Goal: Information Seeking & Learning: Understand process/instructions

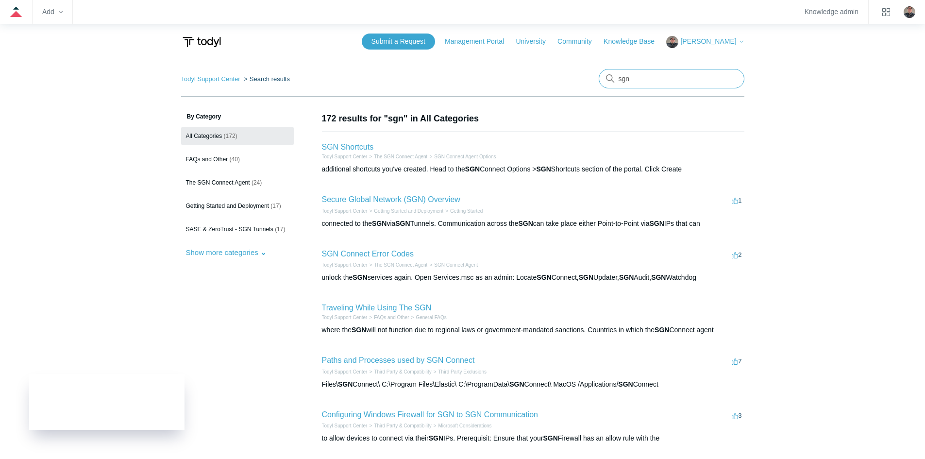
drag, startPoint x: 651, startPoint y: 81, endPoint x: 600, endPoint y: 84, distance: 51.1
click at [600, 84] on input "sgn" at bounding box center [671, 78] width 146 height 19
type input "firewall"
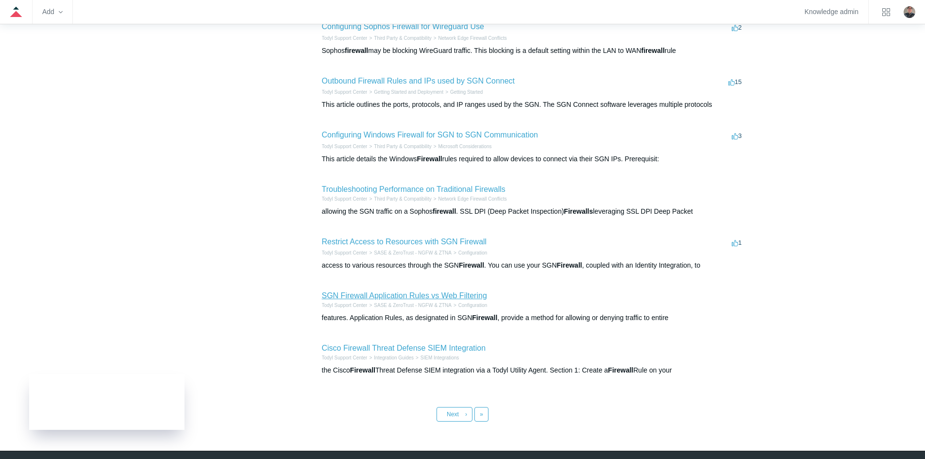
scroll to position [308, 0]
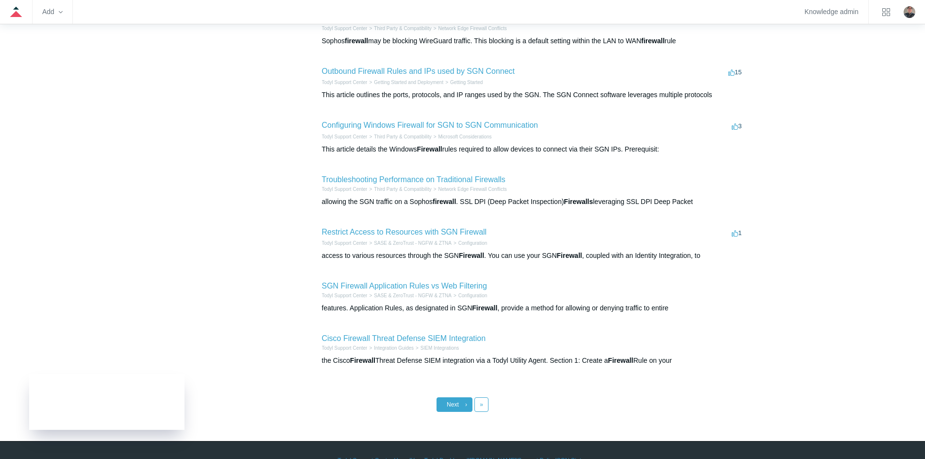
click at [440, 397] on link "Next ›" at bounding box center [454, 404] width 36 height 15
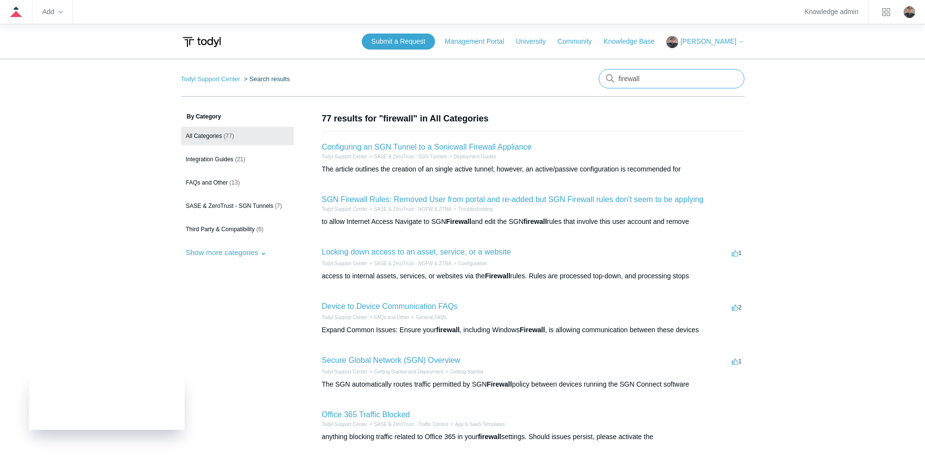
drag, startPoint x: 652, startPoint y: 74, endPoint x: 586, endPoint y: 71, distance: 66.1
click at [588, 72] on nav "Todyl Support Center Search results firewall" at bounding box center [462, 83] width 563 height 28
type input "sgn to sgn"
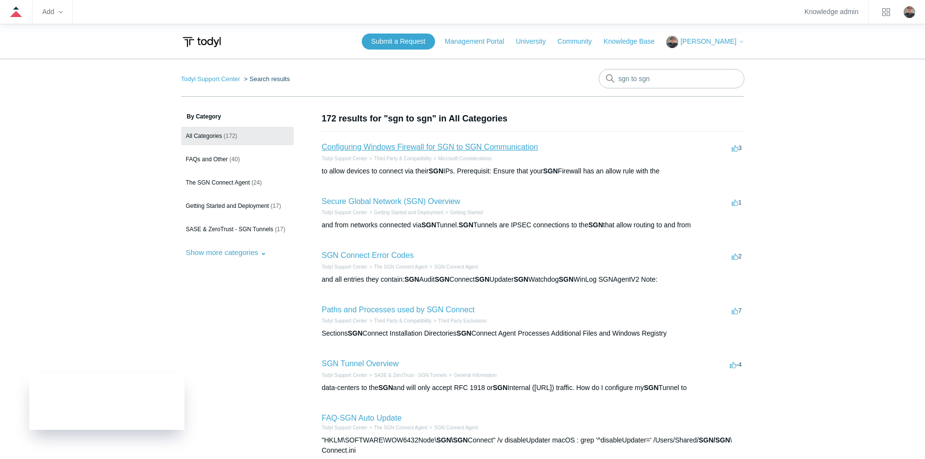
click at [441, 146] on link "Configuring Windows Firewall for SGN to SGN Communication" at bounding box center [430, 147] width 216 height 8
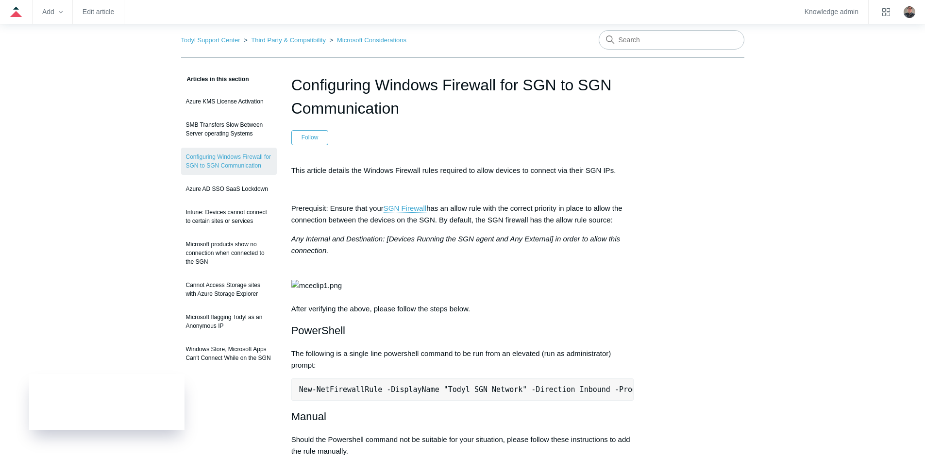
scroll to position [97, 0]
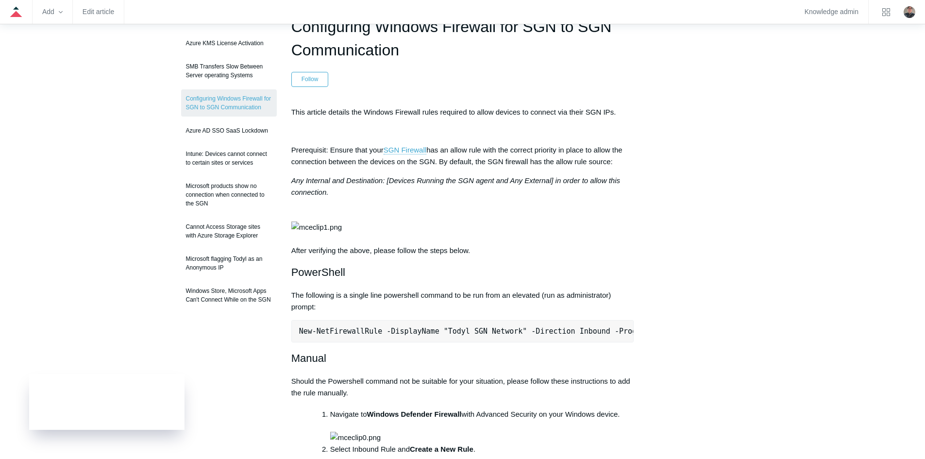
click at [460, 342] on pre "New-NetFirewallRule -DisplayName "Todyl SGN Network" -Direction Inbound -Progra…" at bounding box center [462, 331] width 343 height 22
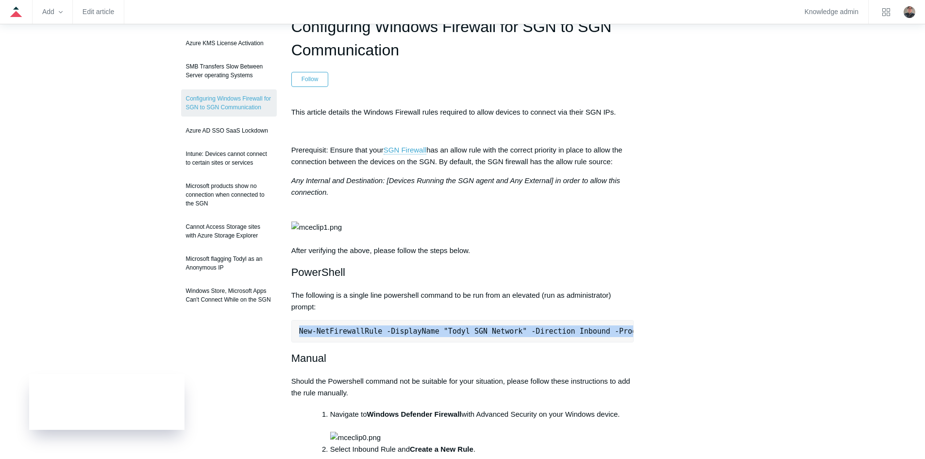
click at [460, 342] on pre "New-NetFirewallRule -DisplayName "Todyl SGN Network" -Direction Inbound -Progra…" at bounding box center [462, 331] width 343 height 22
copy div "New-NetFirewallRule -DisplayName "Todyl SGN Network" -Direction Inbound -Progra…"
